Goal: Contribute content

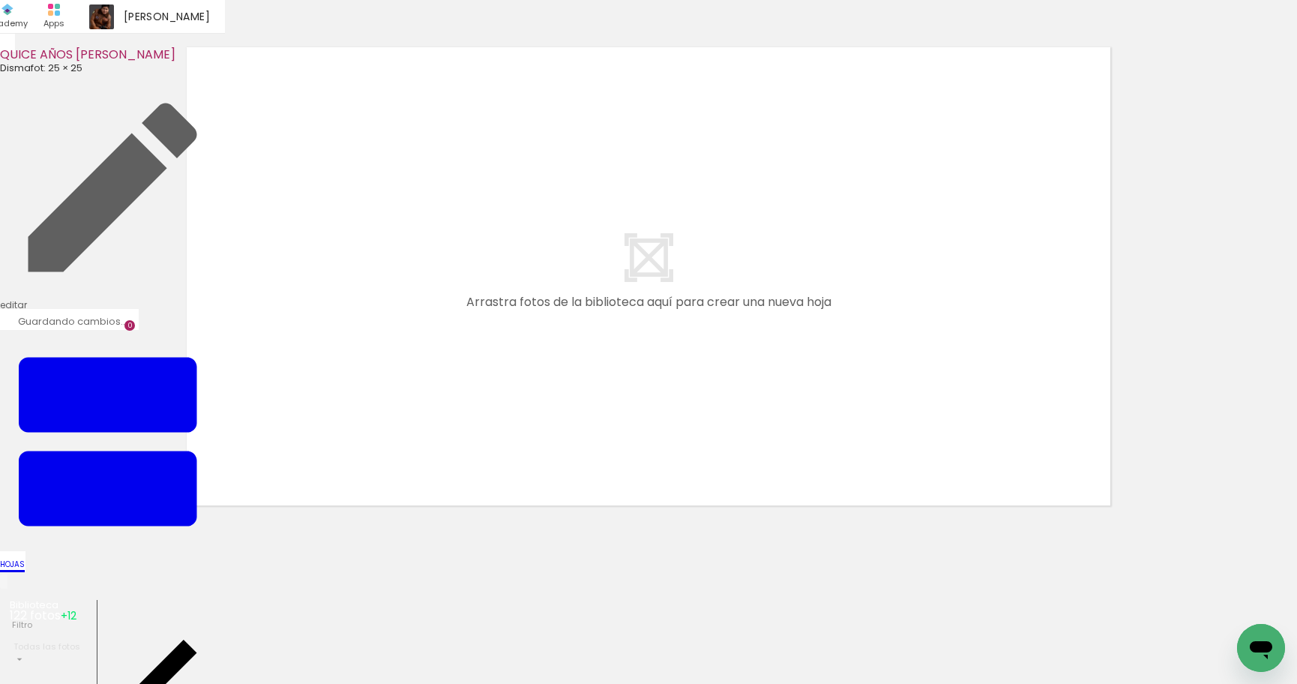
scroll to position [19, 0]
